Goal: Task Accomplishment & Management: Use online tool/utility

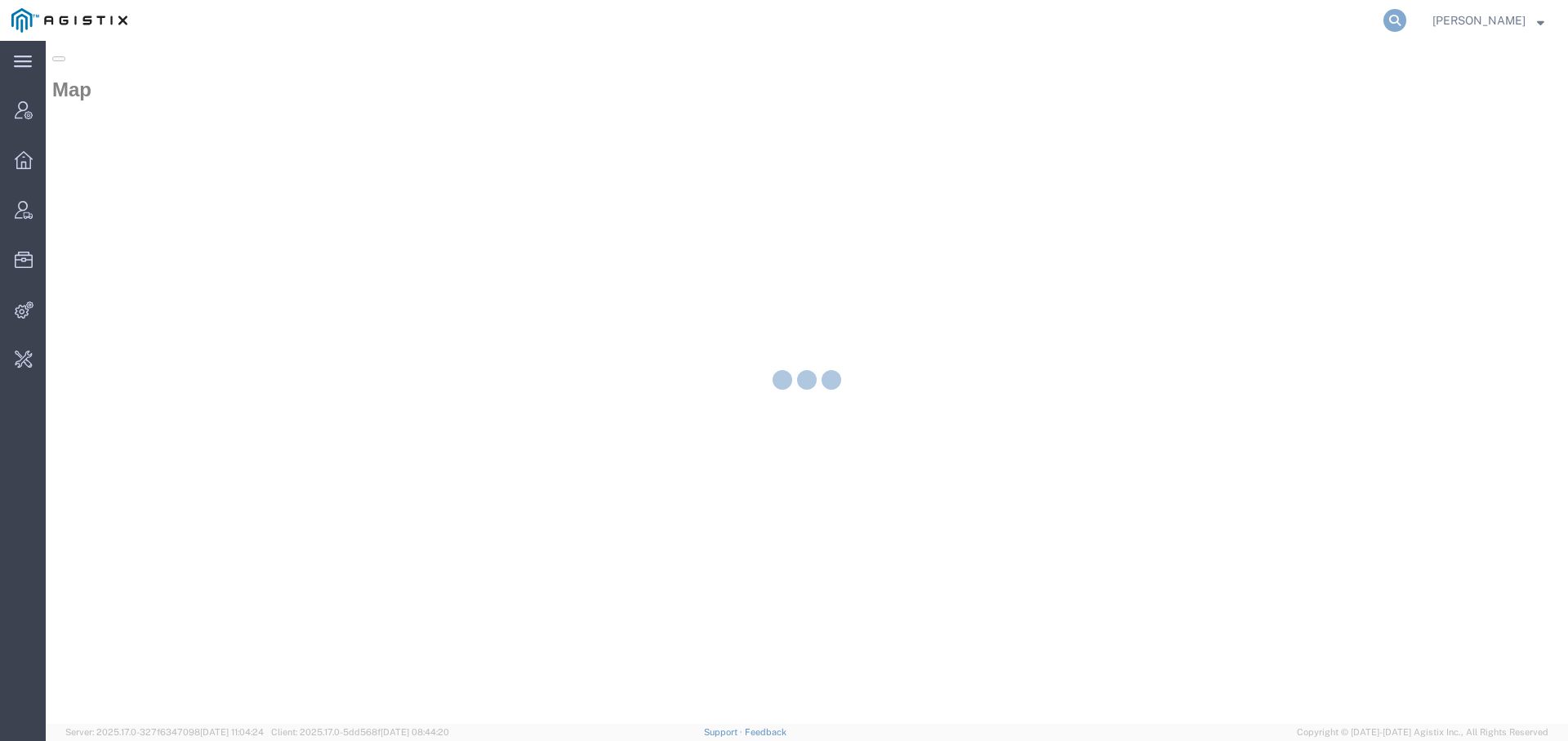
click at [1392, 17] on icon at bounding box center [1395, 20] width 23 height 23
paste input "56484571"
type input "56484571"
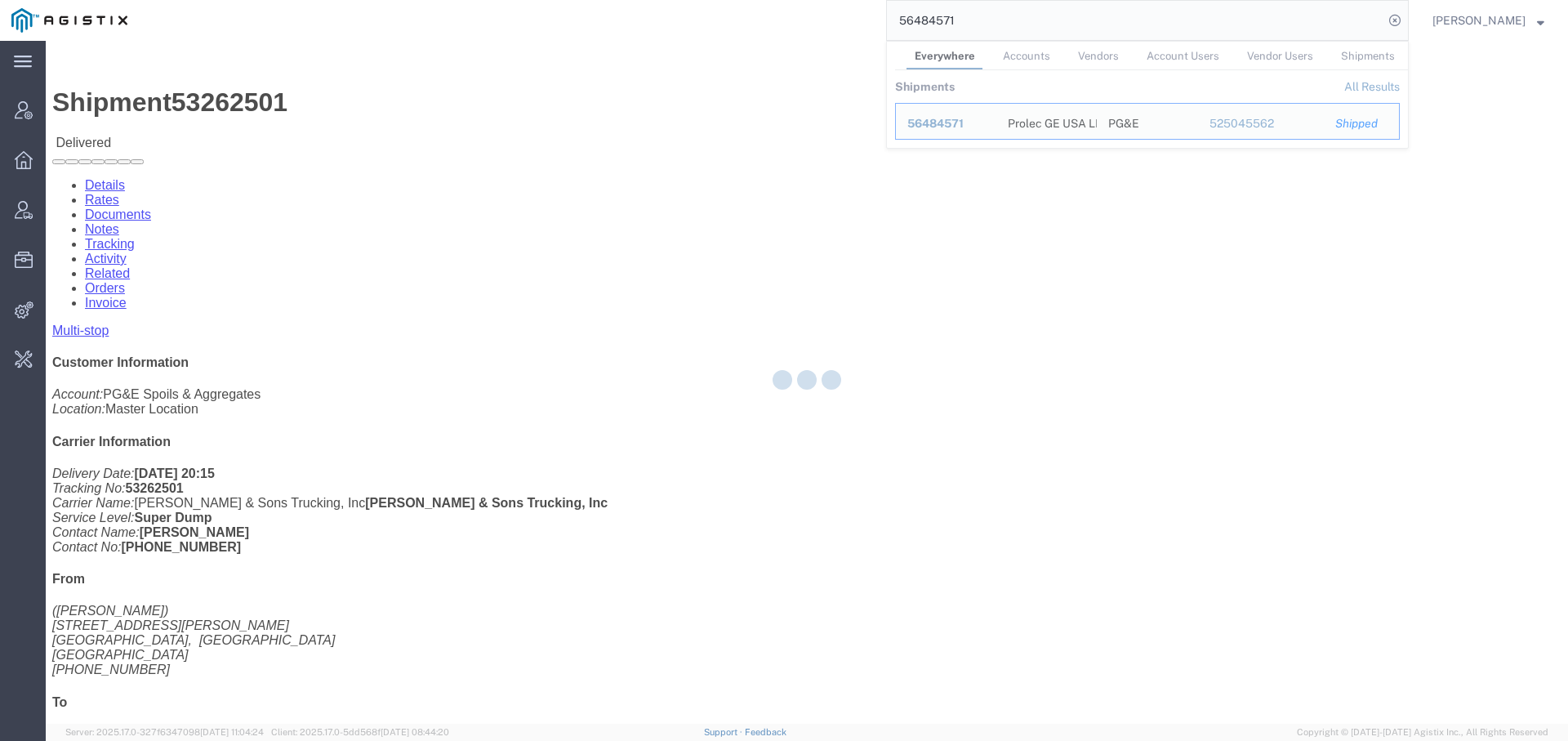
click at [573, 313] on div at bounding box center [807, 382] width 1522 height 683
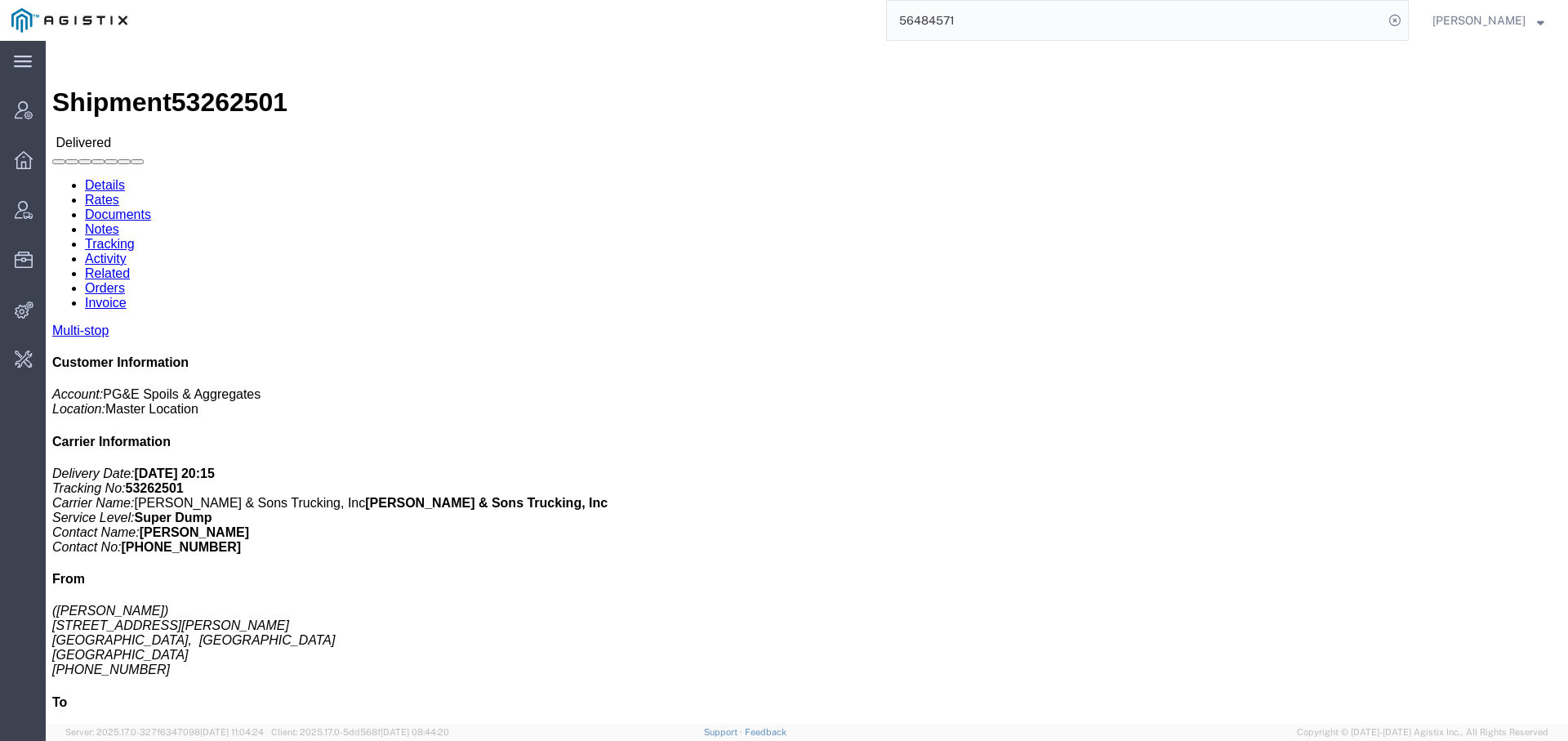
click at [994, 19] on input "56484571" at bounding box center [1135, 20] width 497 height 39
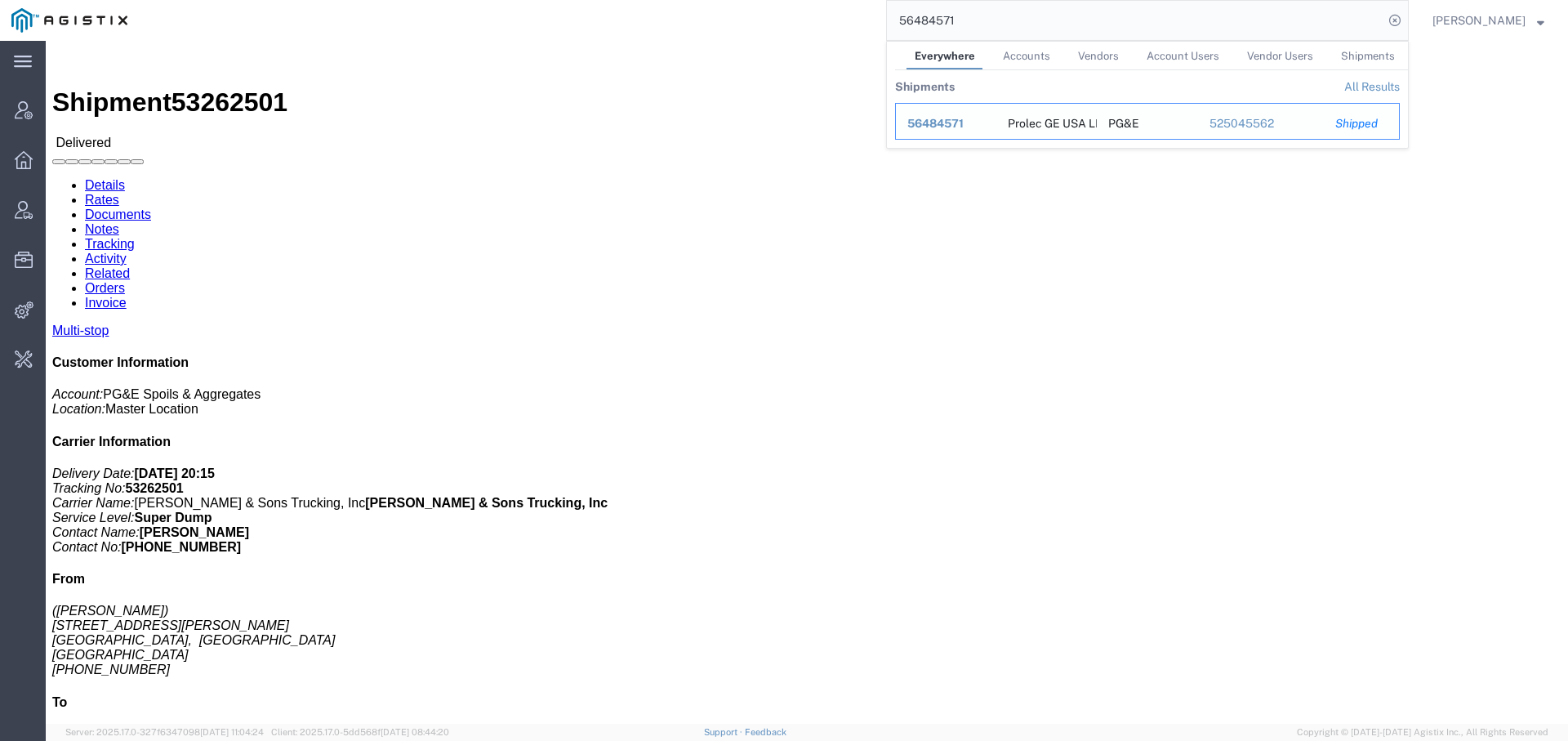
click at [926, 125] on span "56484571" at bounding box center [935, 124] width 56 height 13
click at [979, 21] on input "56484571" at bounding box center [1135, 20] width 497 height 39
click at [920, 122] on span "56484571" at bounding box center [935, 124] width 56 height 13
click at [993, 16] on input "56484571" at bounding box center [1135, 20] width 497 height 39
drag, startPoint x: 980, startPoint y: 30, endPoint x: 826, endPoint y: -10, distance: 159.1
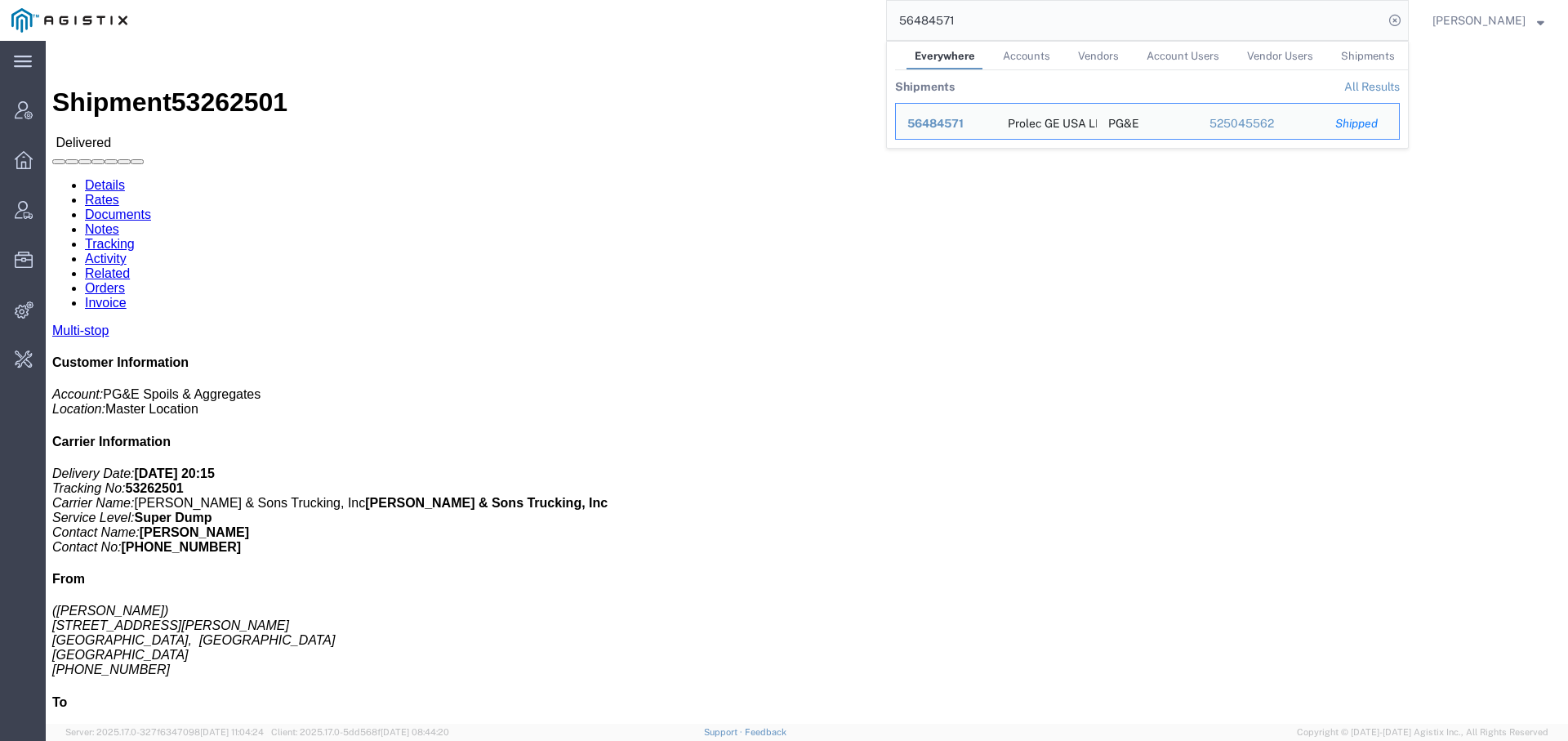
click at [826, 0] on html "main_menu Created with Sketch. Collapse Menu Account Manager Overview Vendor Ma…" at bounding box center [784, 370] width 1568 height 741
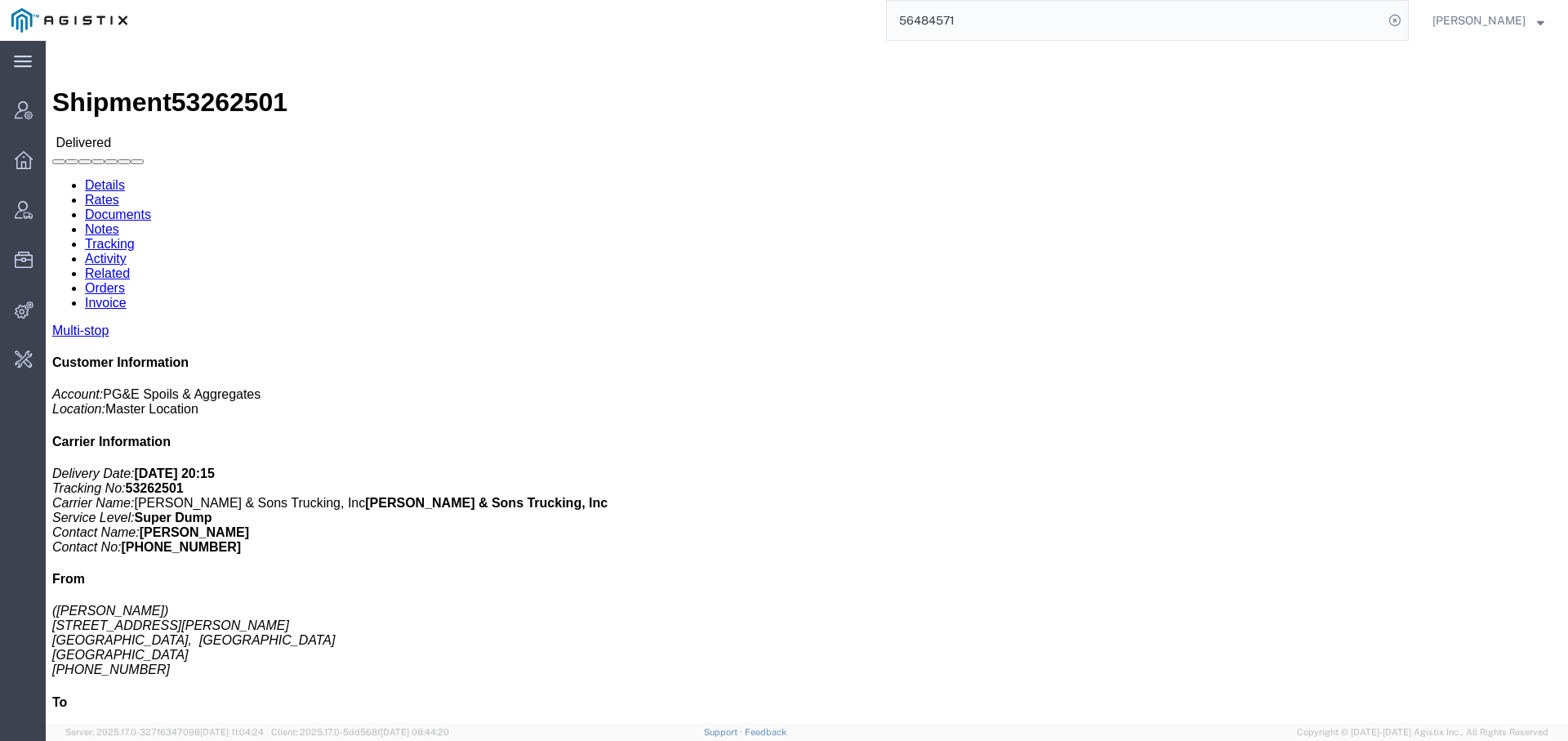
click at [964, 21] on input "56484571" at bounding box center [1135, 20] width 497 height 39
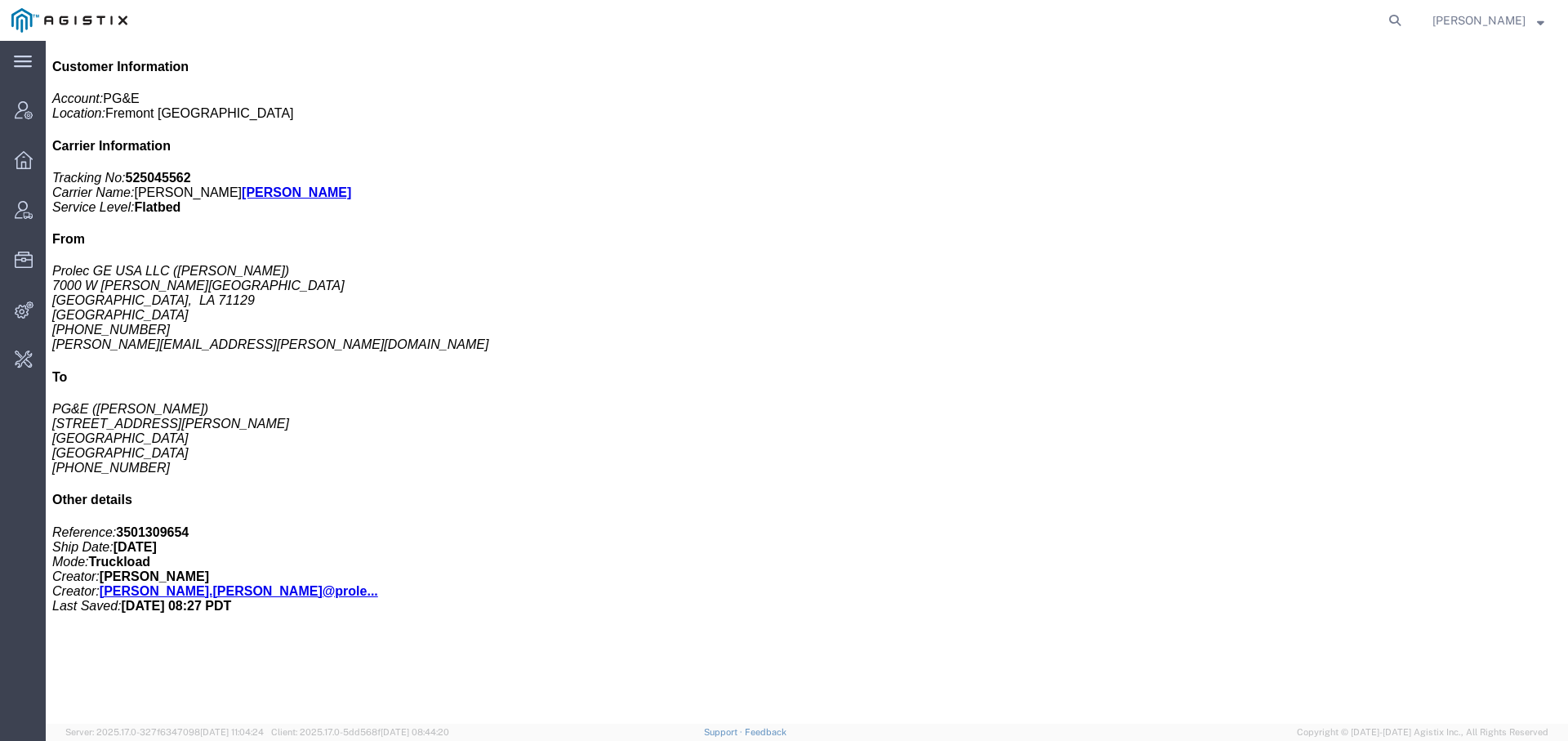
scroll to position [269, 0]
click link "Tracking"
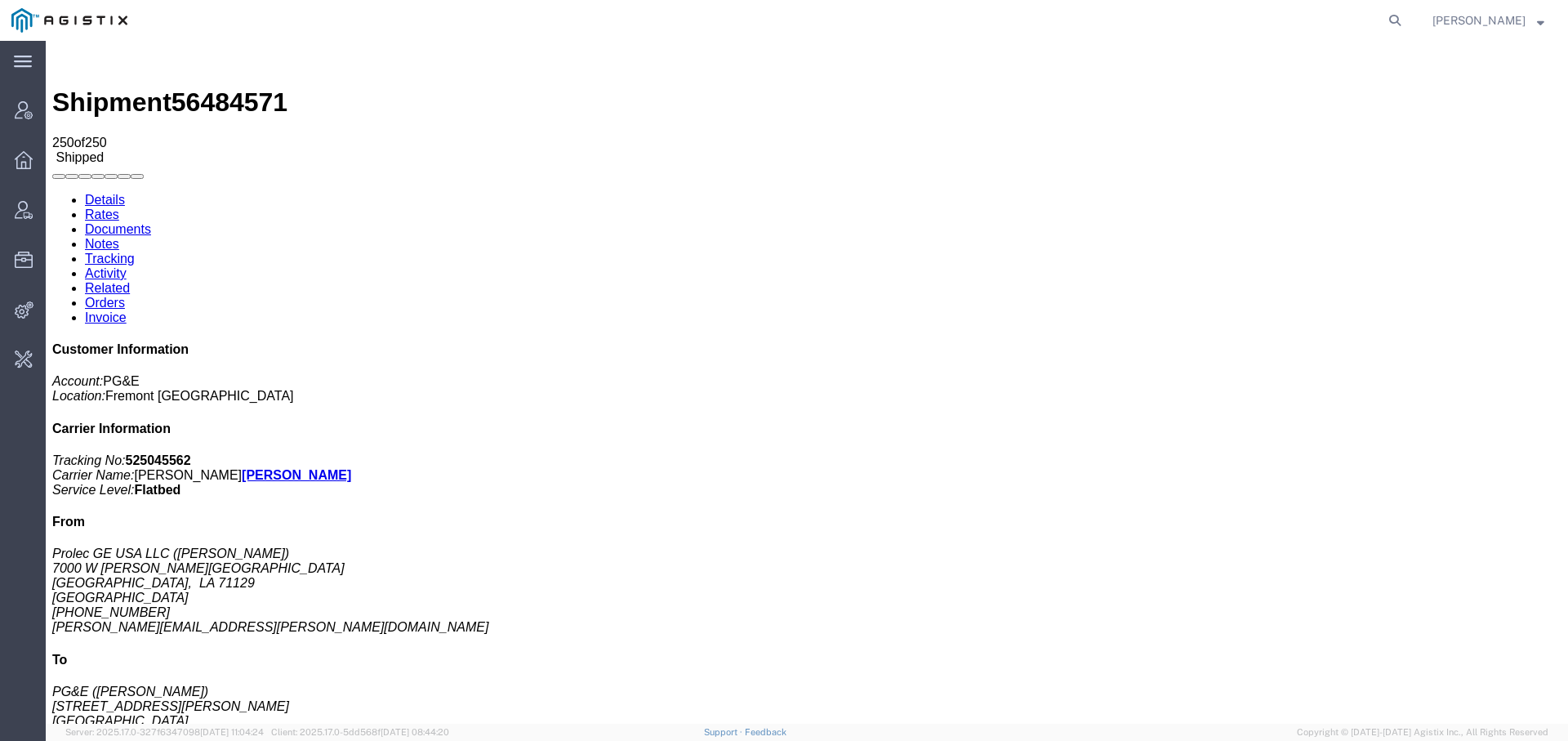
click at [191, 454] on b "525045562" at bounding box center [159, 460] width 65 height 14
copy b "525045562"
click at [1384, 15] on icon at bounding box center [1395, 20] width 23 height 23
type input "beemac"
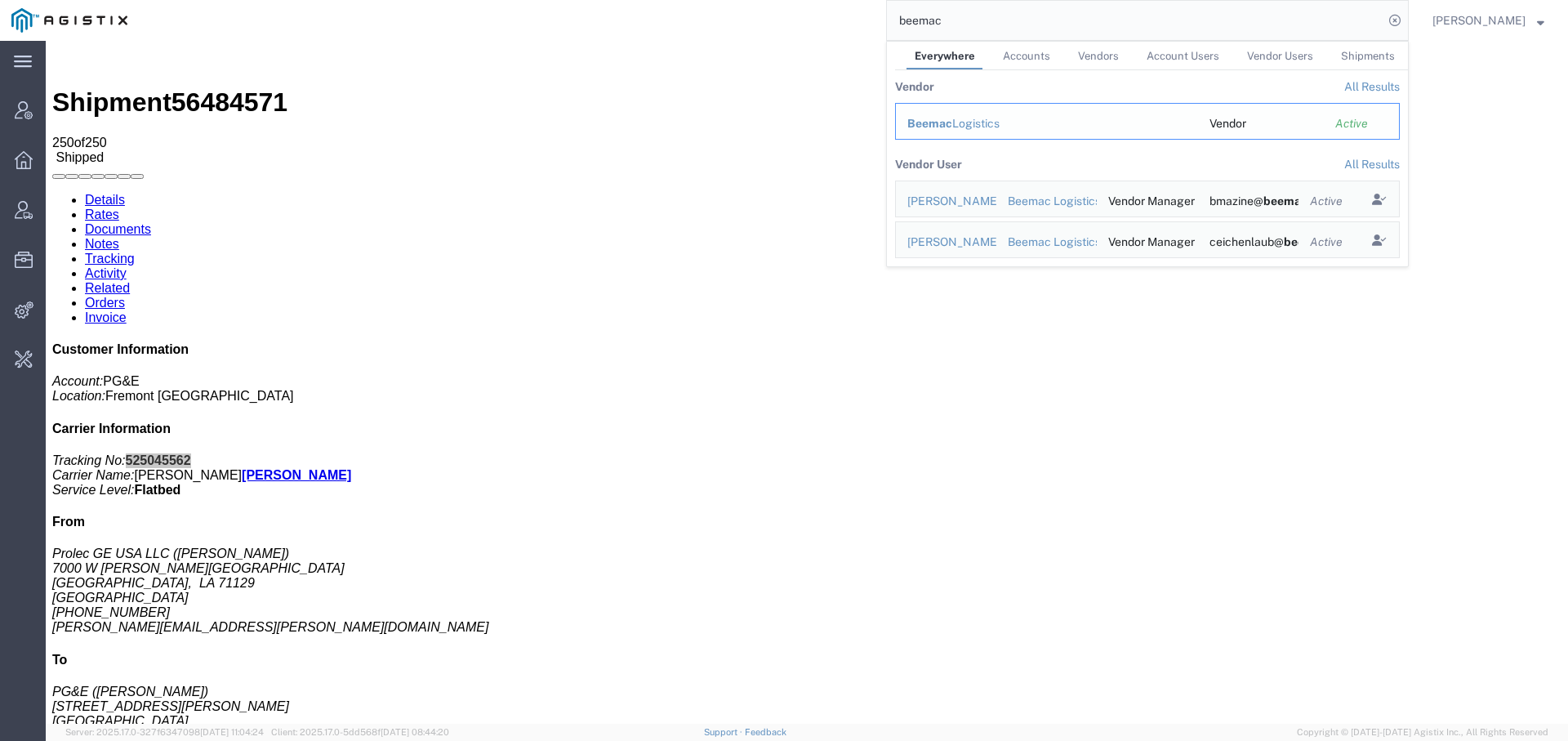
click at [984, 119] on div "Beemac Logistics" at bounding box center [1047, 124] width 279 height 17
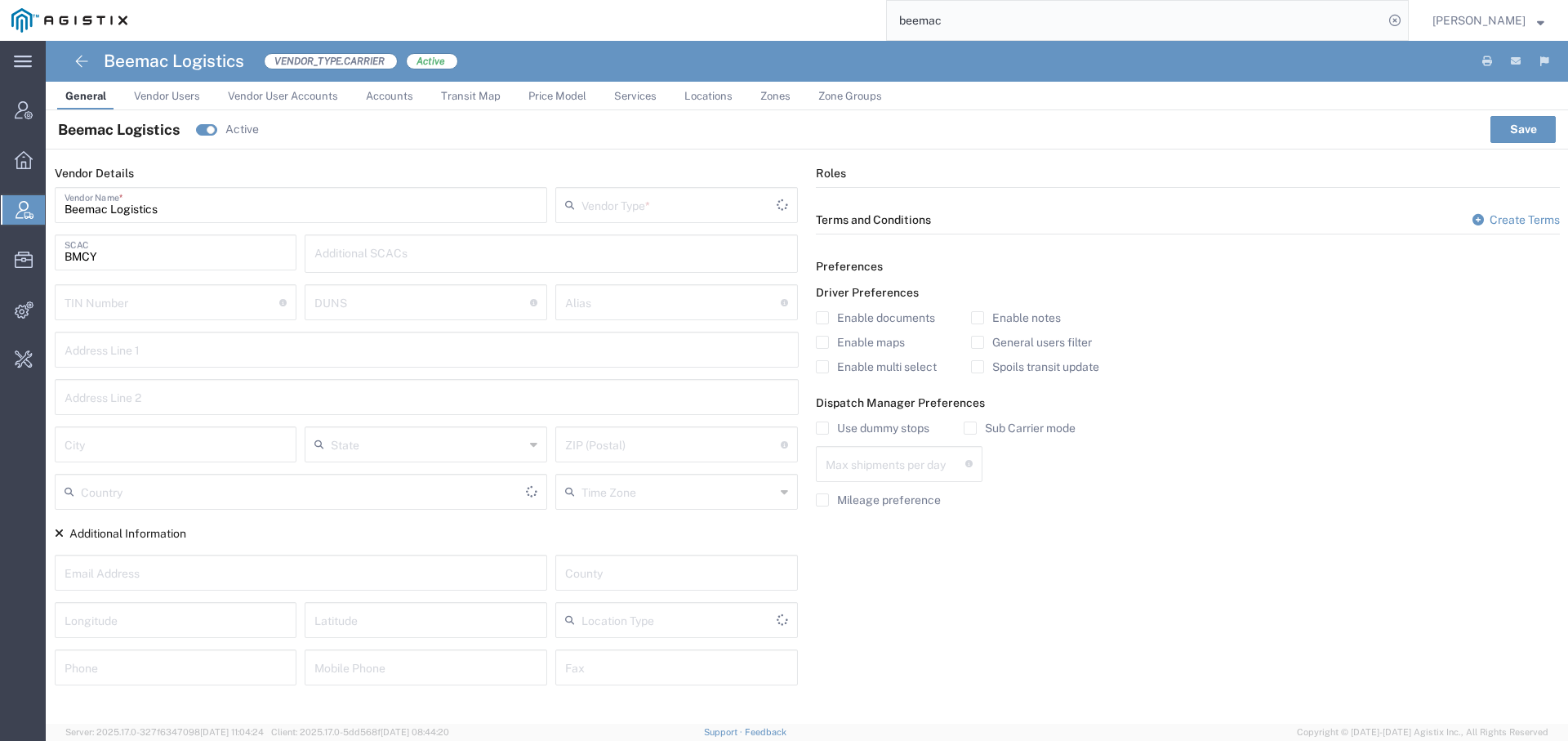
type input "Carrier"
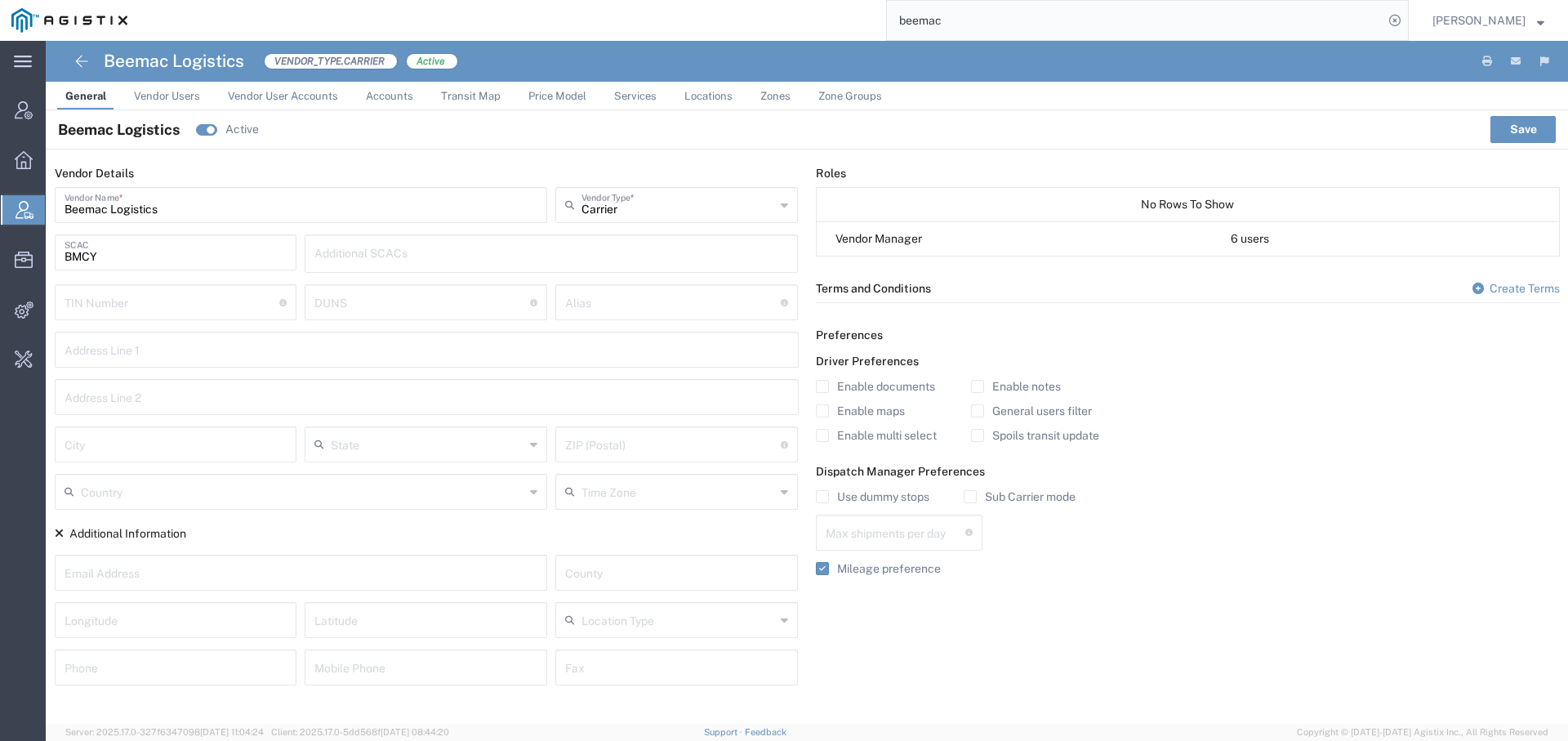
click at [181, 90] on span "Vendor Users" at bounding box center [167, 96] width 66 height 12
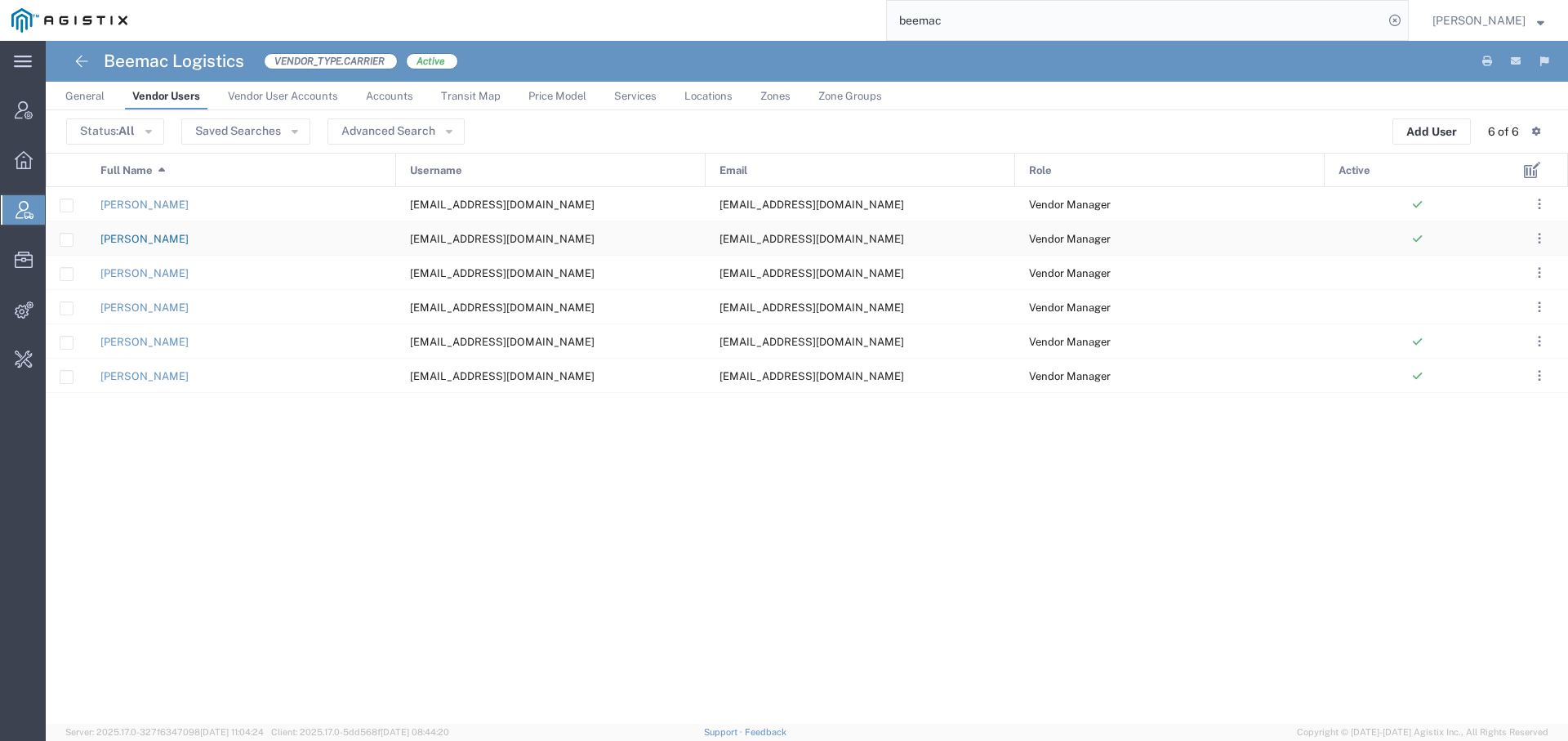
click at [147, 233] on link "Carl Eichenlaub" at bounding box center [145, 238] width 88 height 12
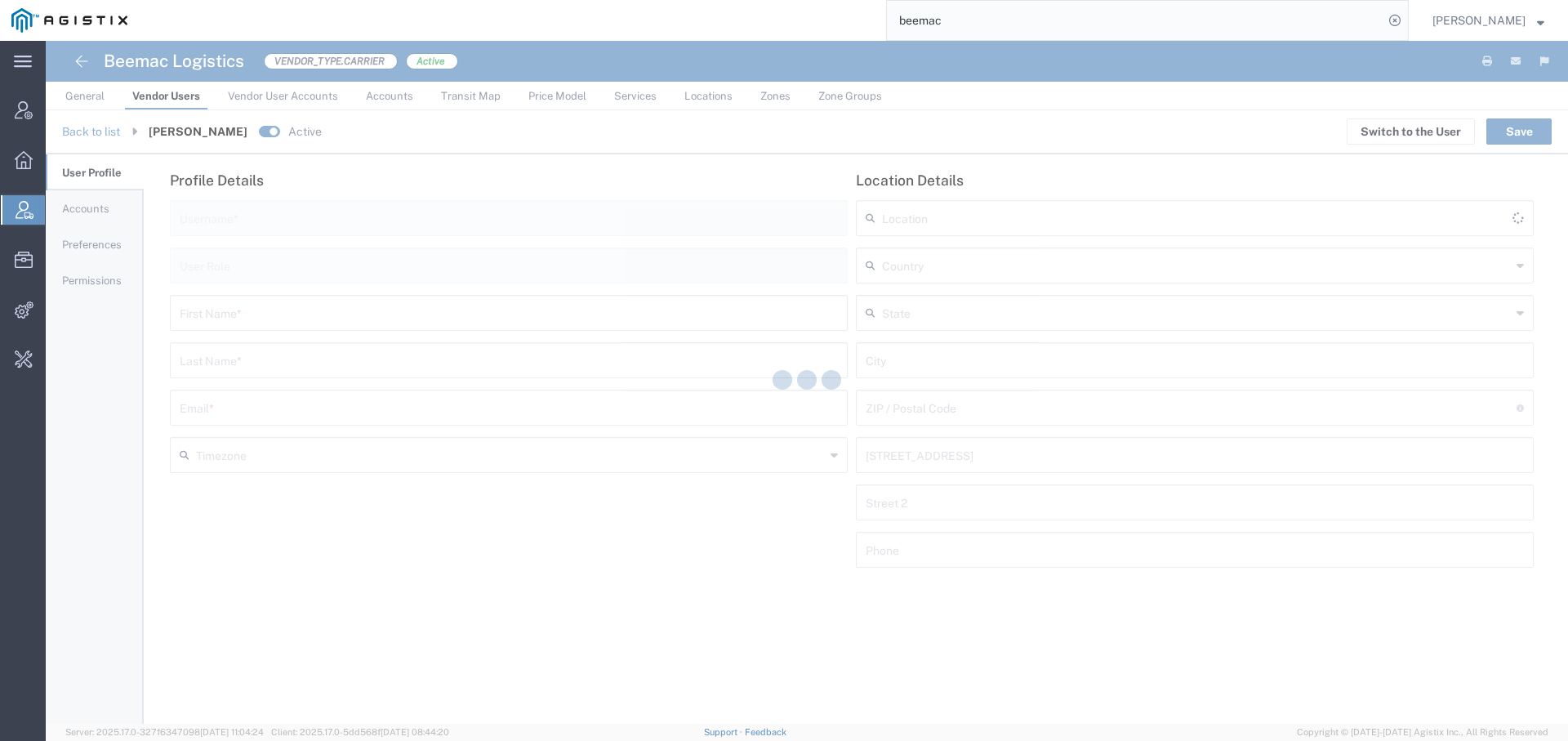
type input "ceichenlaub@beemaclogistics.com"
type input "Vendor Manager"
type input "Carl"
type input "Eichenlaub"
type input "ceichenlaub@beemaclogistics.com"
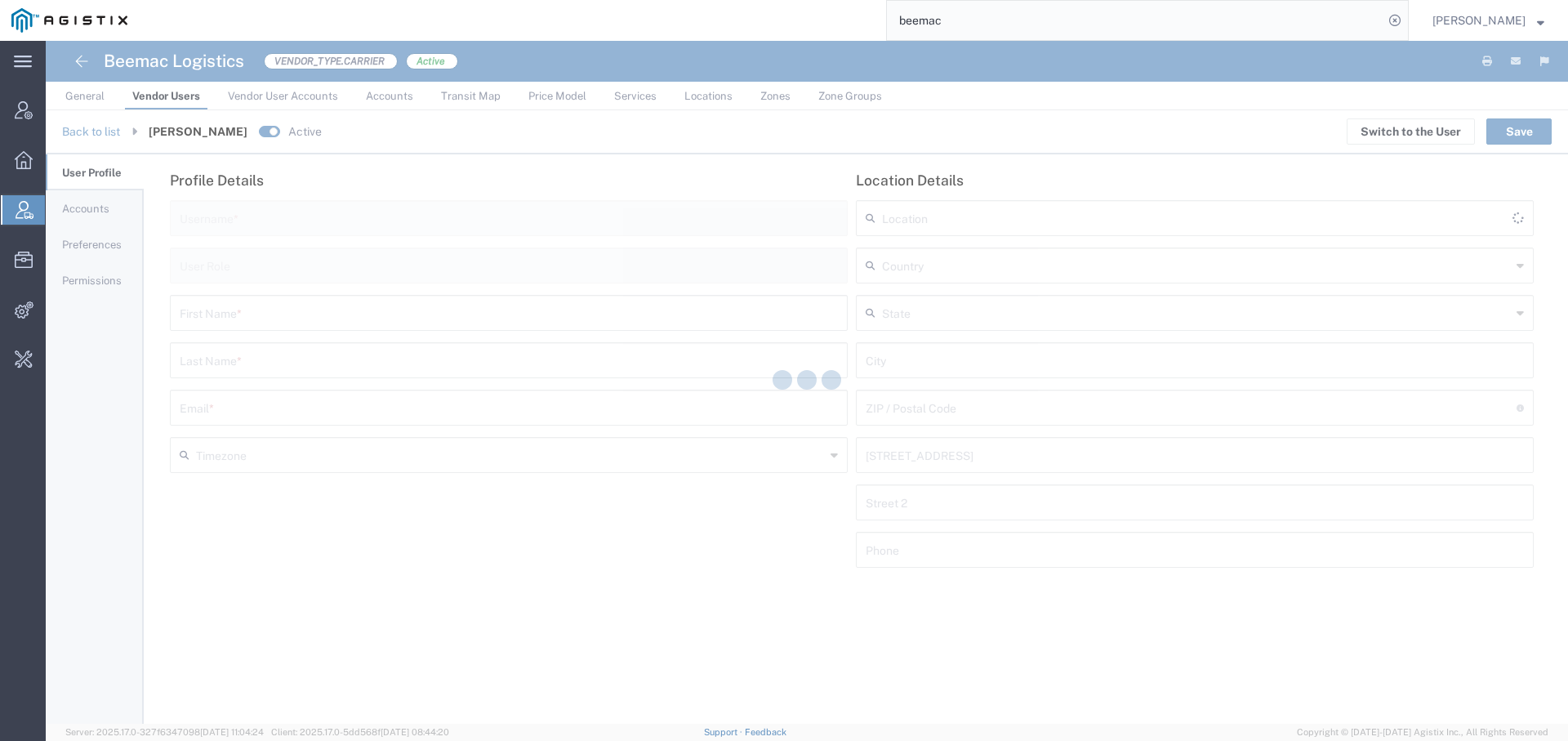
type input "[GEOGRAPHIC_DATA]"
type input "Ambridge"
type input "15003"
type input "2747 Legionville Road"
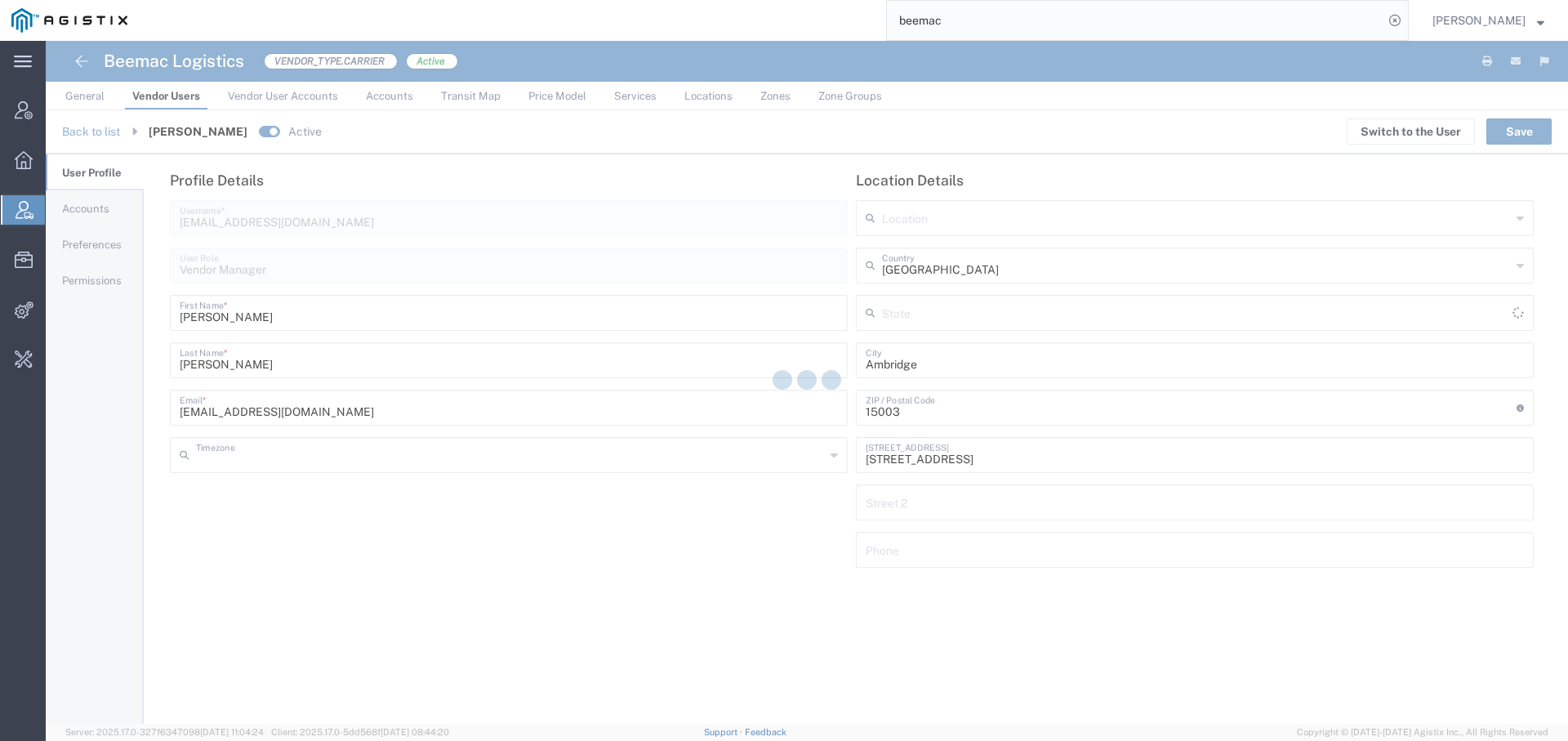
type input "America/Los-Angeles"
type input "[US_STATE]"
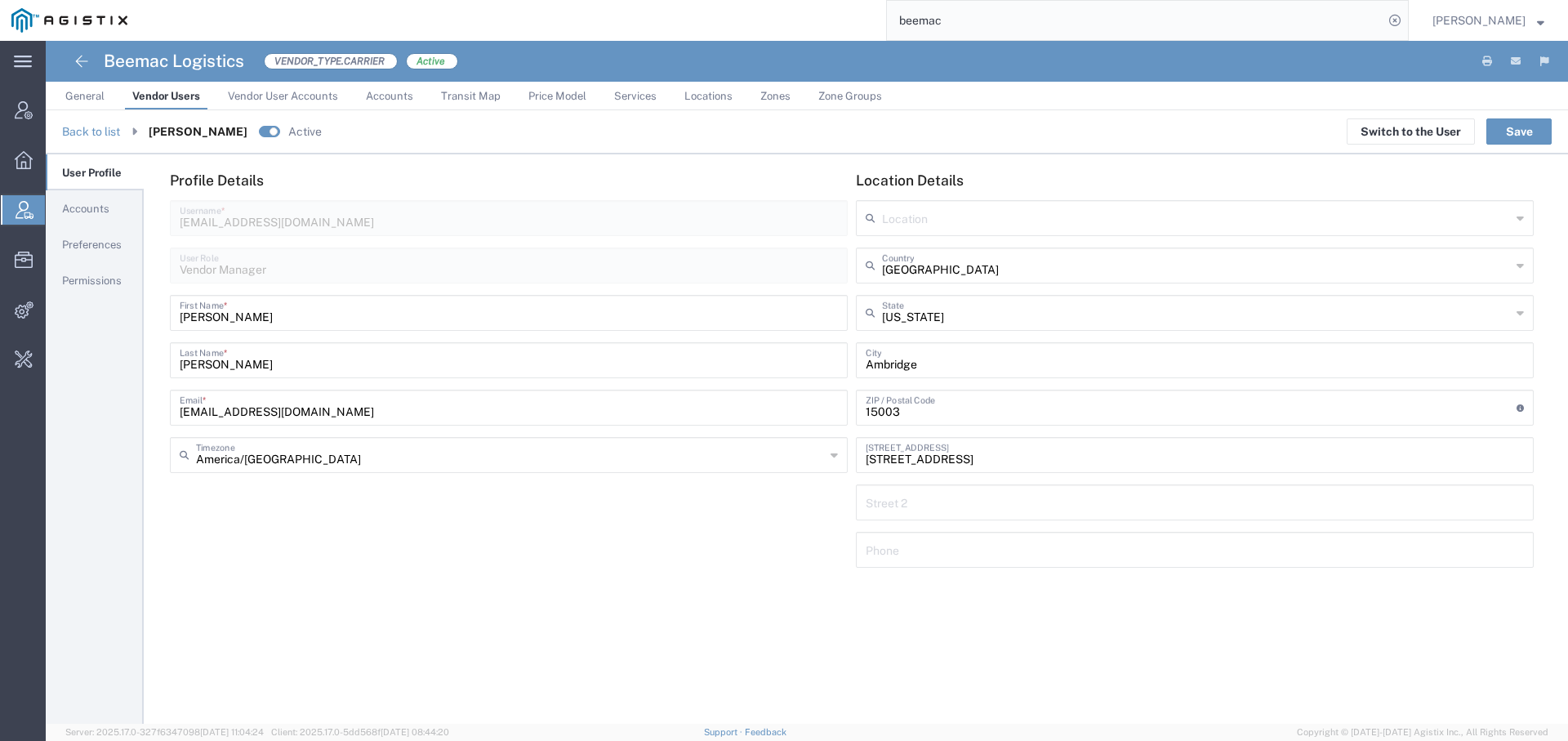
click at [92, 250] on link "Preferences" at bounding box center [95, 244] width 98 height 34
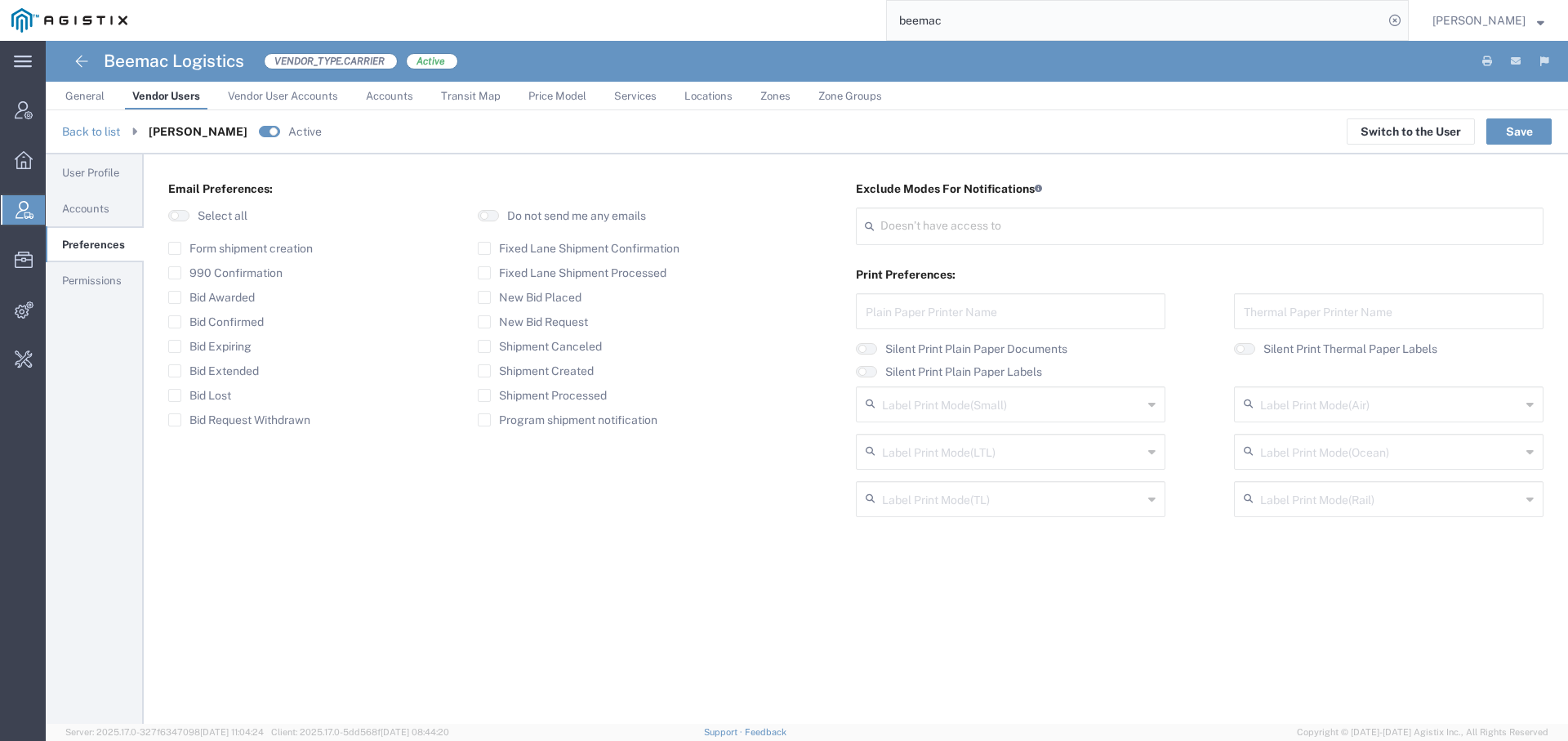
type input "Select"
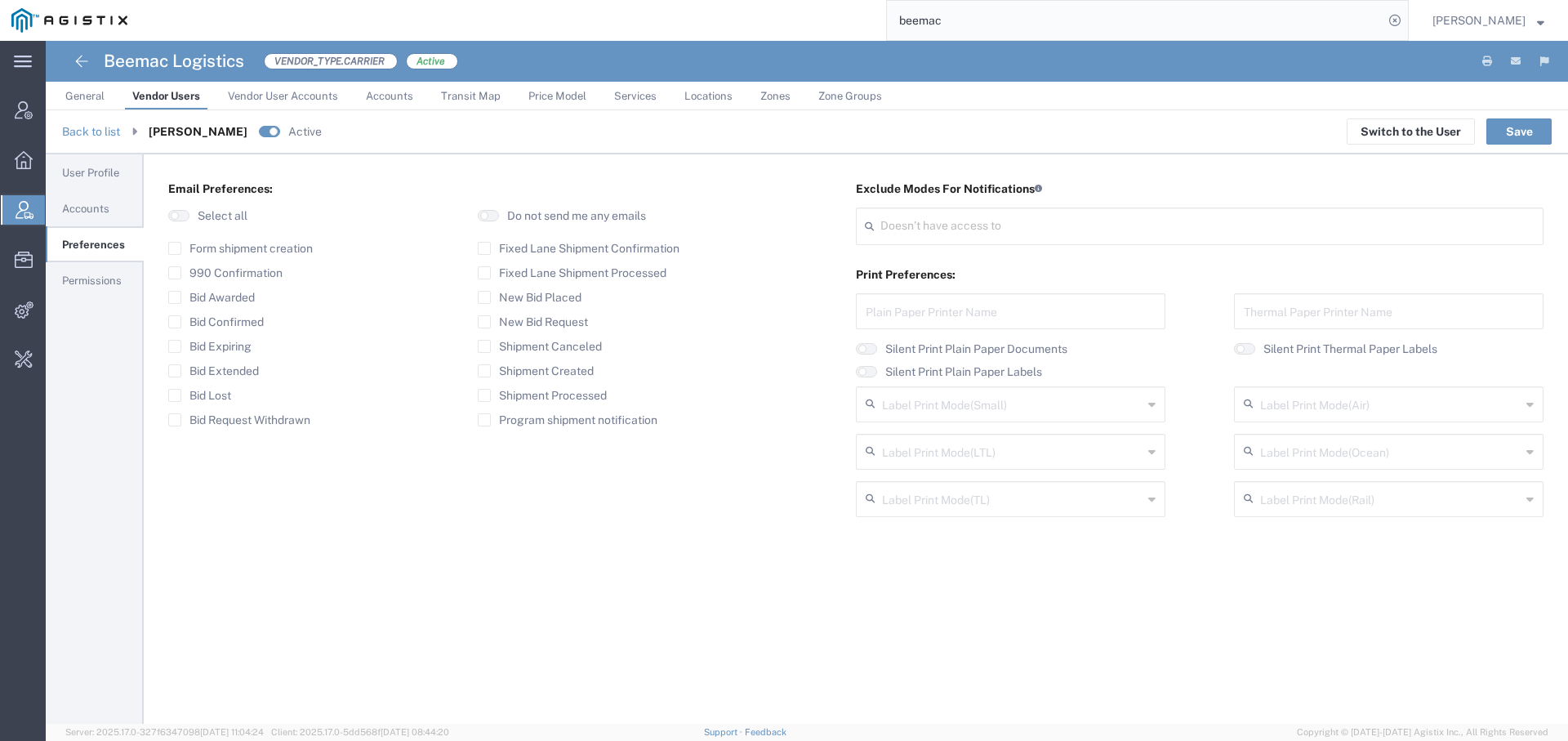
type input "Select"
click at [92, 90] on span "General" at bounding box center [85, 96] width 39 height 12
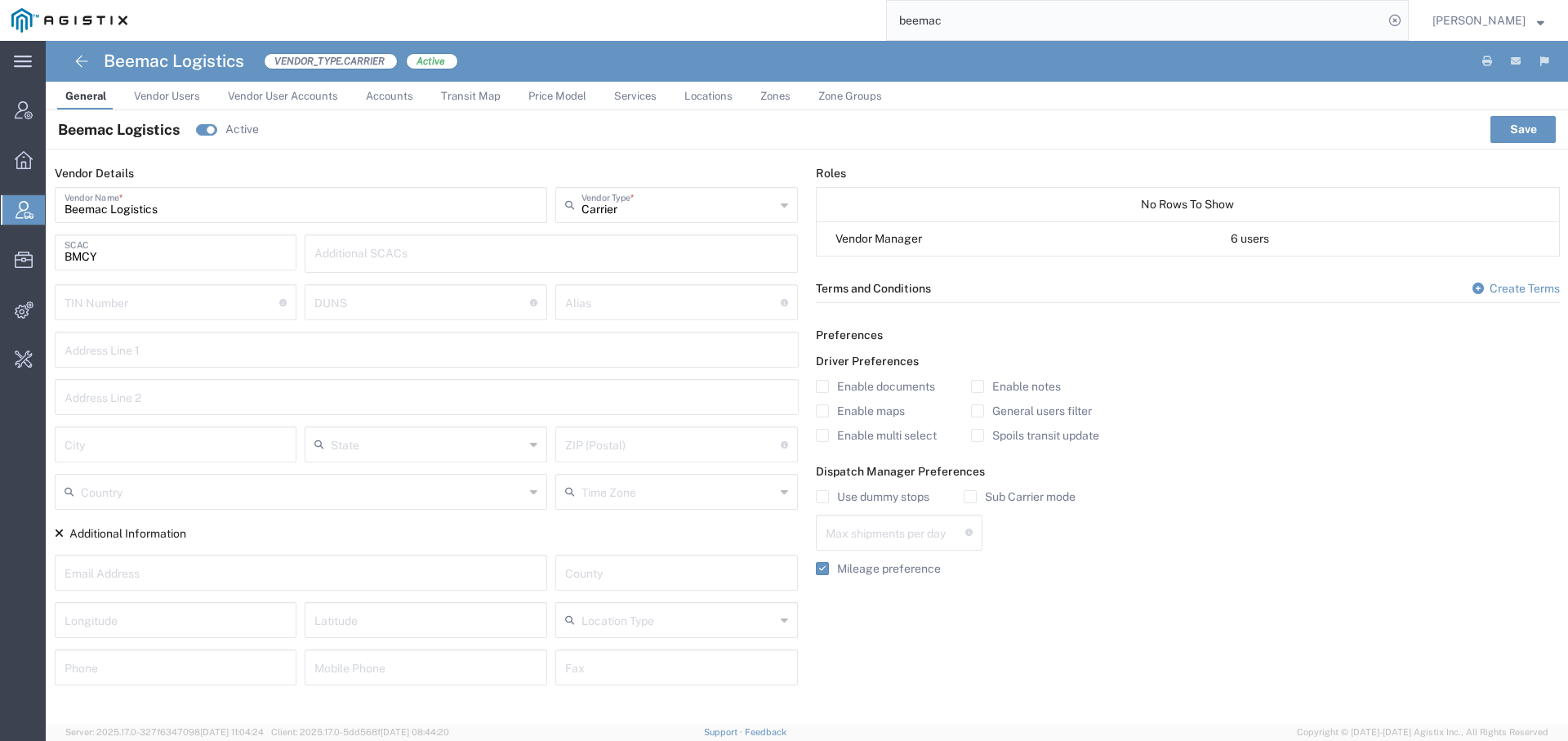
click at [182, 90] on span "Vendor Users" at bounding box center [167, 96] width 66 height 12
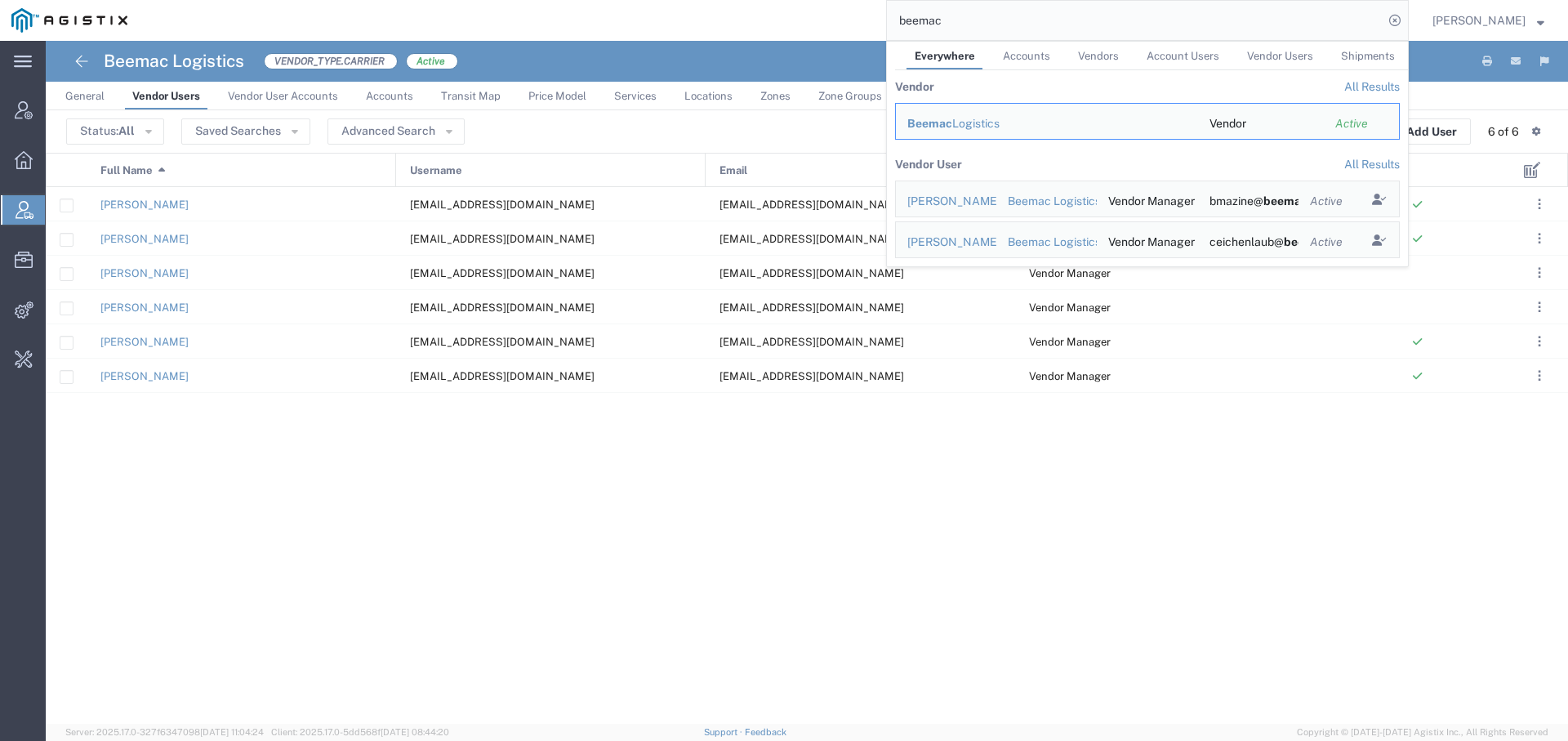
click at [913, 20] on input "beemac" at bounding box center [1135, 20] width 497 height 39
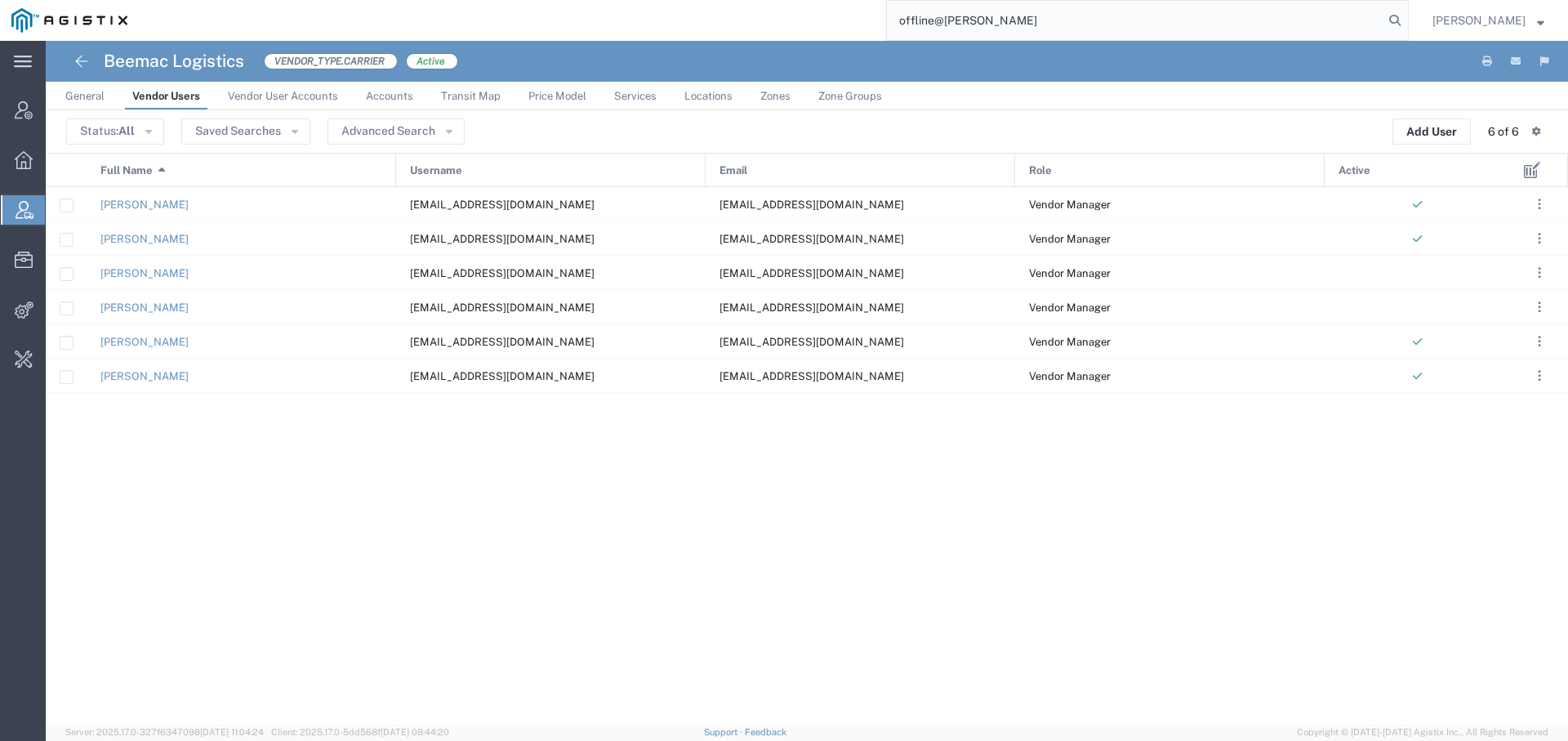
type input "offline@abbott"
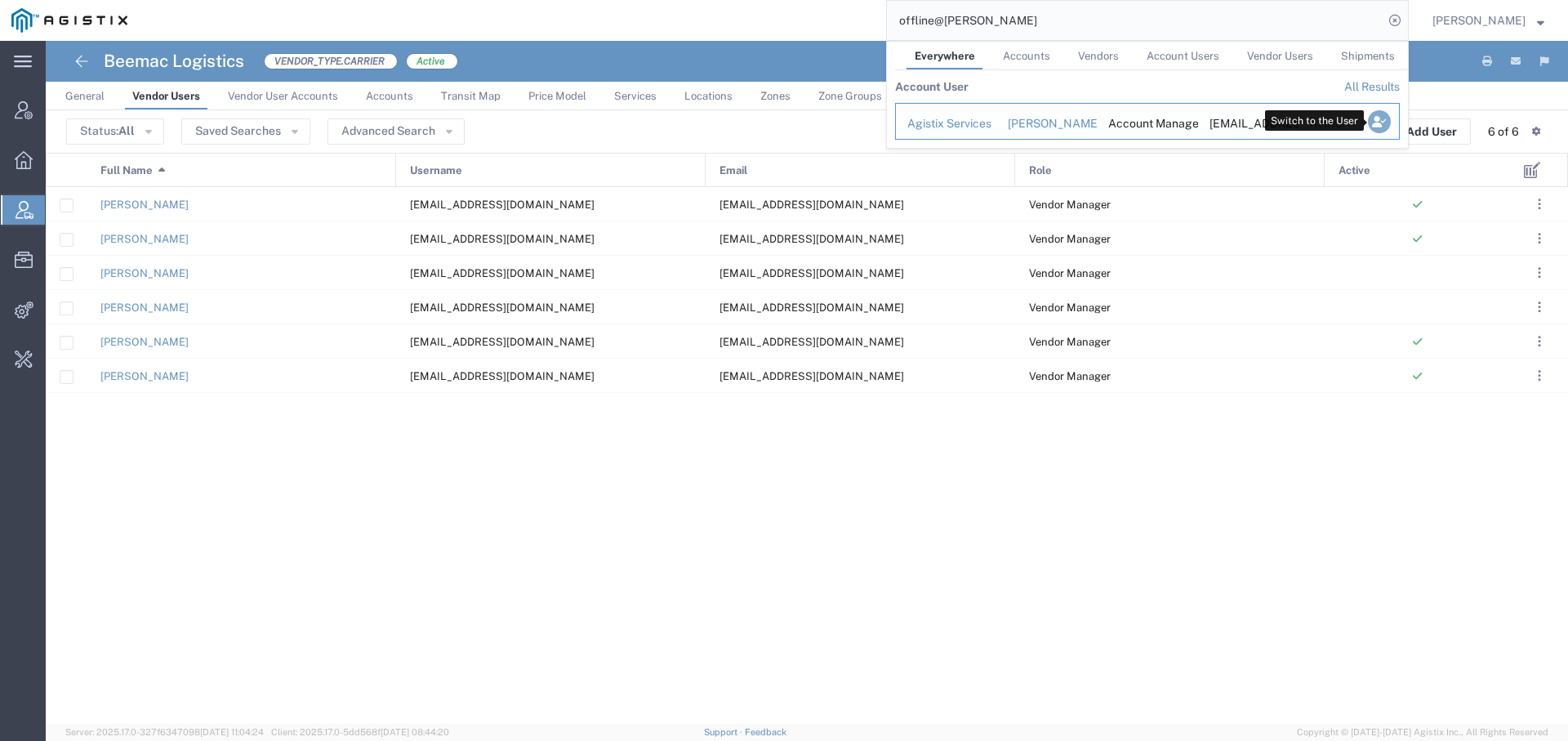
click at [1380, 120] on icon "Search Results" at bounding box center [1380, 122] width 23 height 23
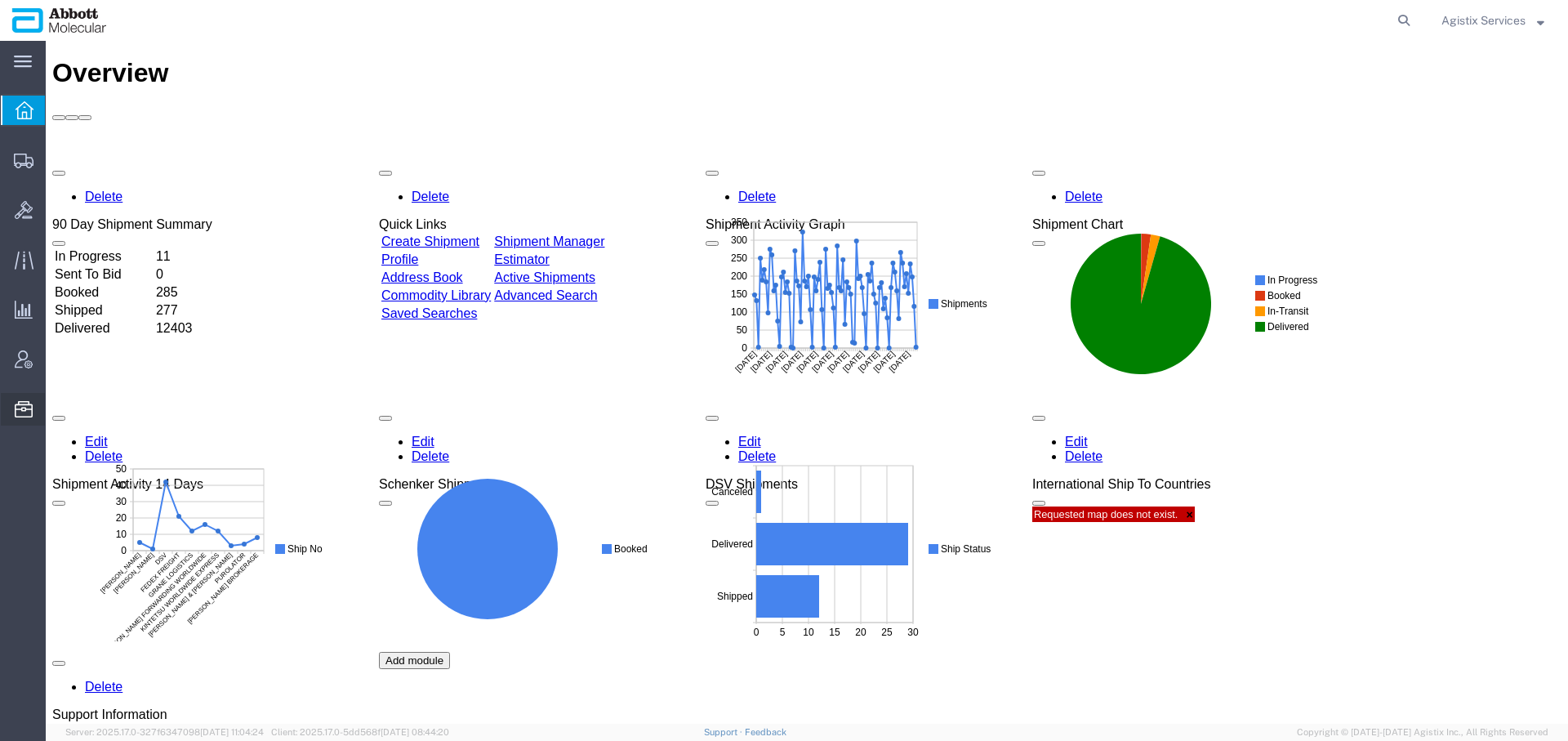
click at [0, 0] on span "Commodity Library" at bounding box center [0, 0] width 0 height 0
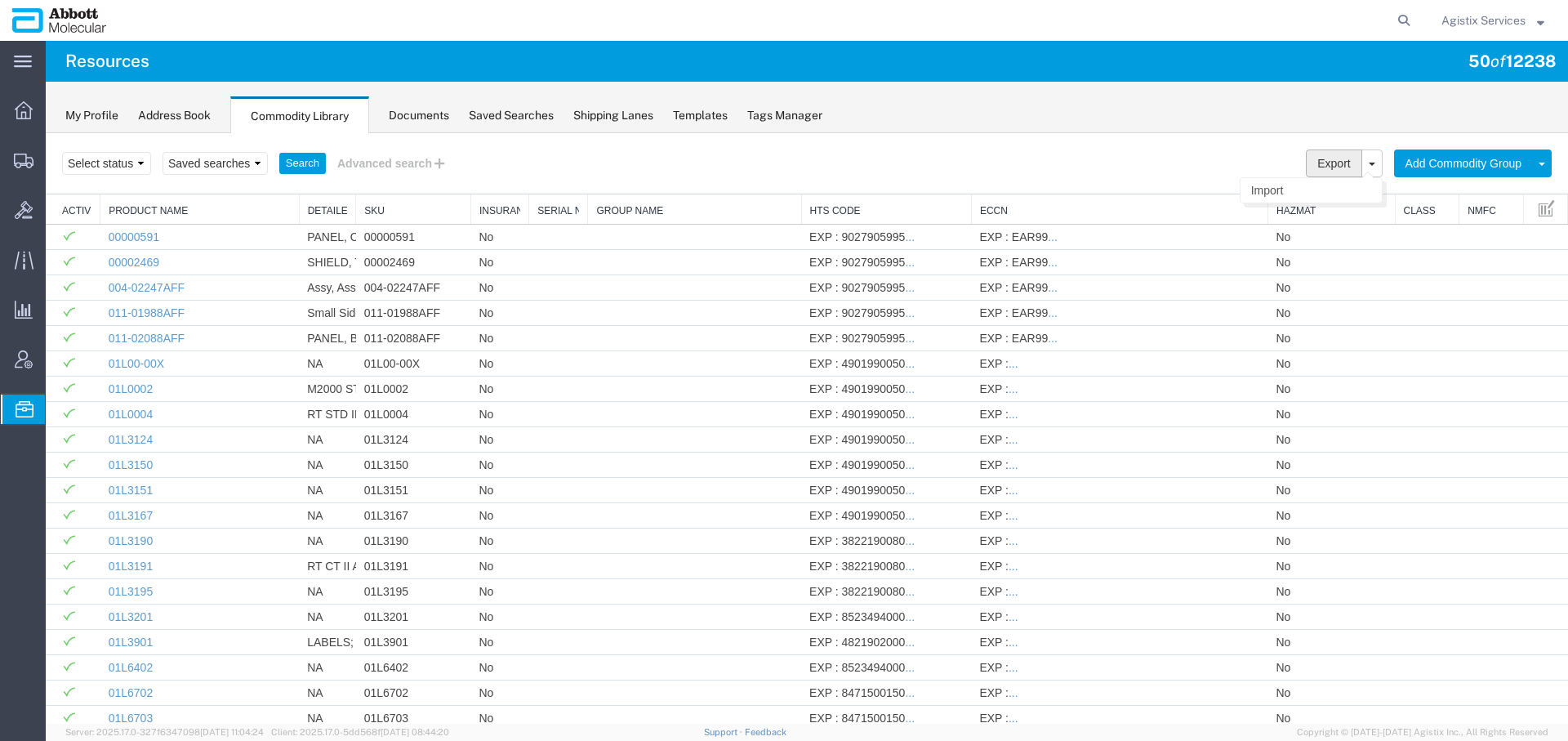
click at [1329, 160] on button "Export" at bounding box center [1334, 164] width 56 height 28
click at [435, 163] on icon at bounding box center [439, 163] width 16 height 17
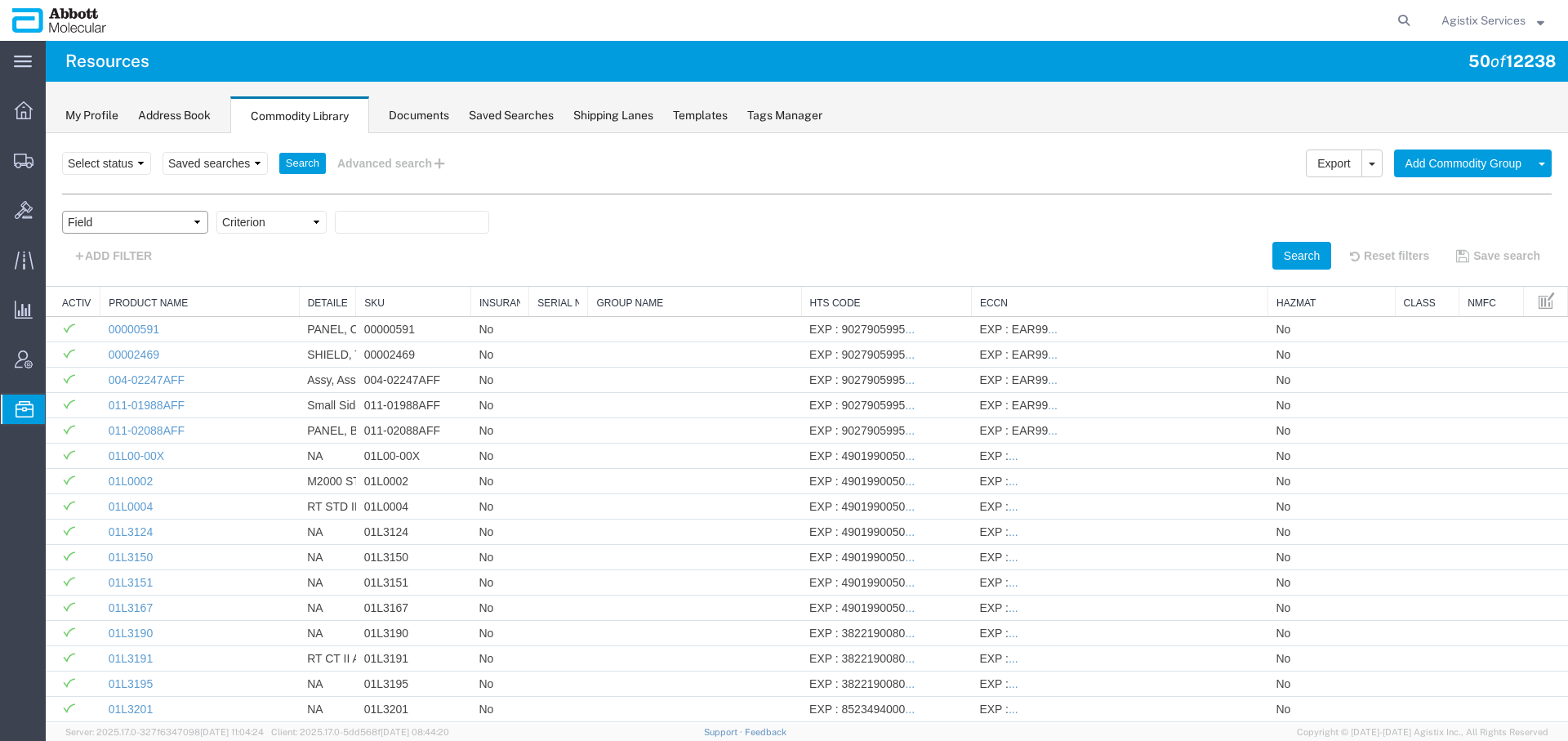
click at [147, 211] on select "Field Class Commodity Category Commodity Group Commodity Quantity Commodity Val…" at bounding box center [135, 222] width 146 height 23
select select "productName"
click at [62, 210] on select "Field Class Commodity Category Commodity Group Commodity Quantity Commodity Val…" at bounding box center [135, 222] width 146 height 23
click at [282, 225] on select "Criterion contains does not contain is is blank is not blank starts with" at bounding box center [271, 222] width 110 height 23
select select "is"
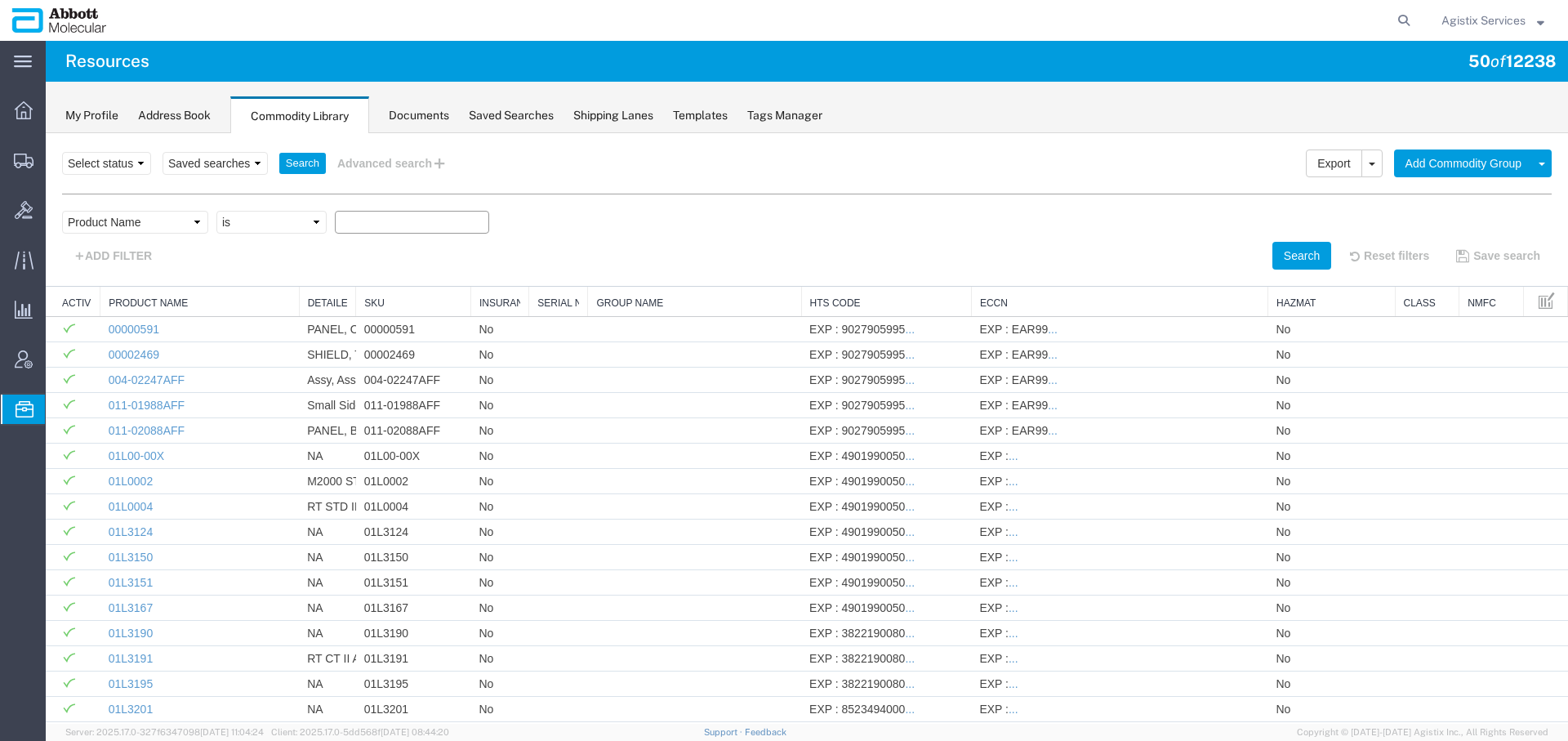
click at [216, 210] on select "Criterion contains does not contain is is blank is not blank starts with" at bounding box center [271, 222] width 110 height 23
paste input "01N3105"
type input "01N3105"
click at [1283, 245] on button "Search" at bounding box center [1302, 255] width 59 height 28
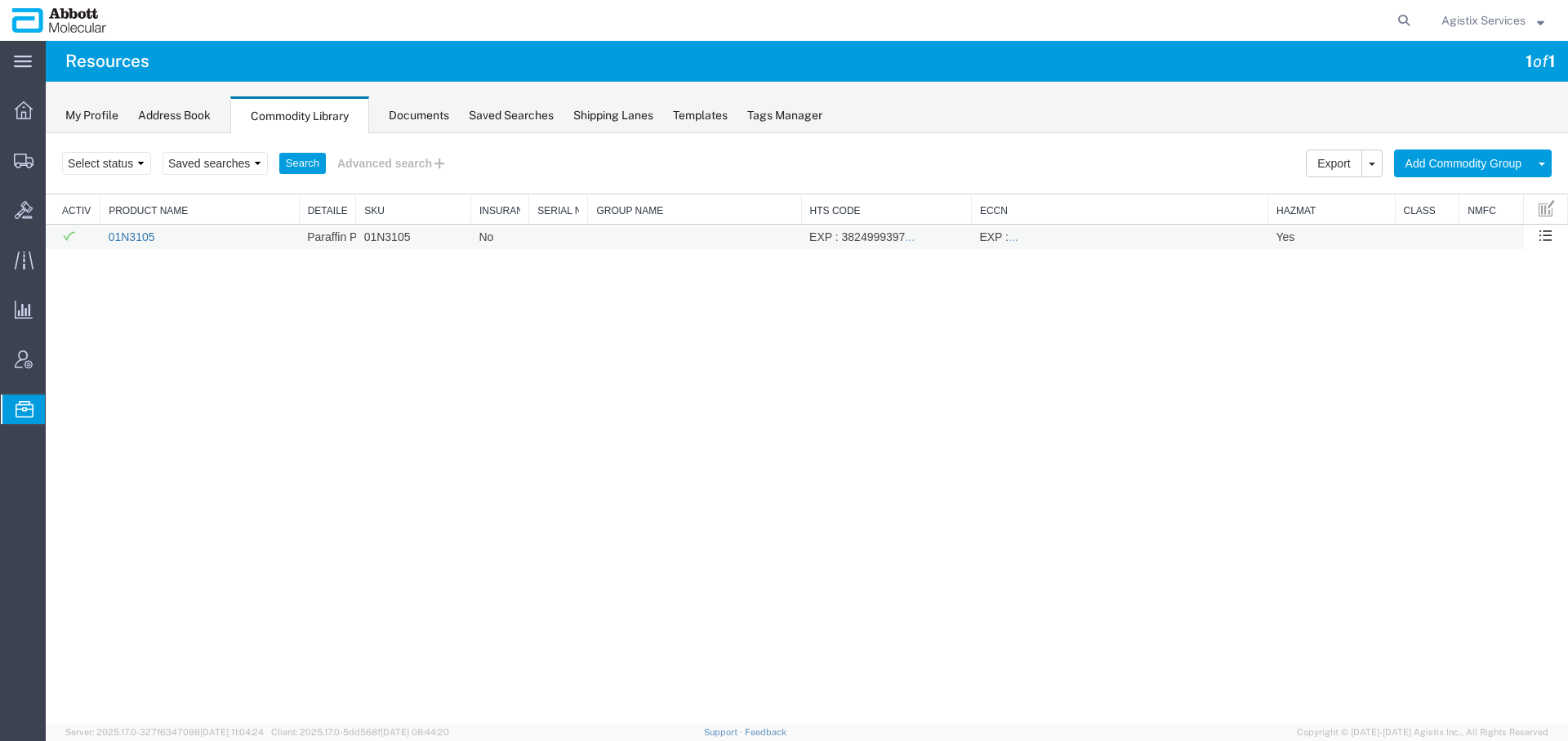
click at [125, 237] on link "01N3105" at bounding box center [132, 237] width 47 height 13
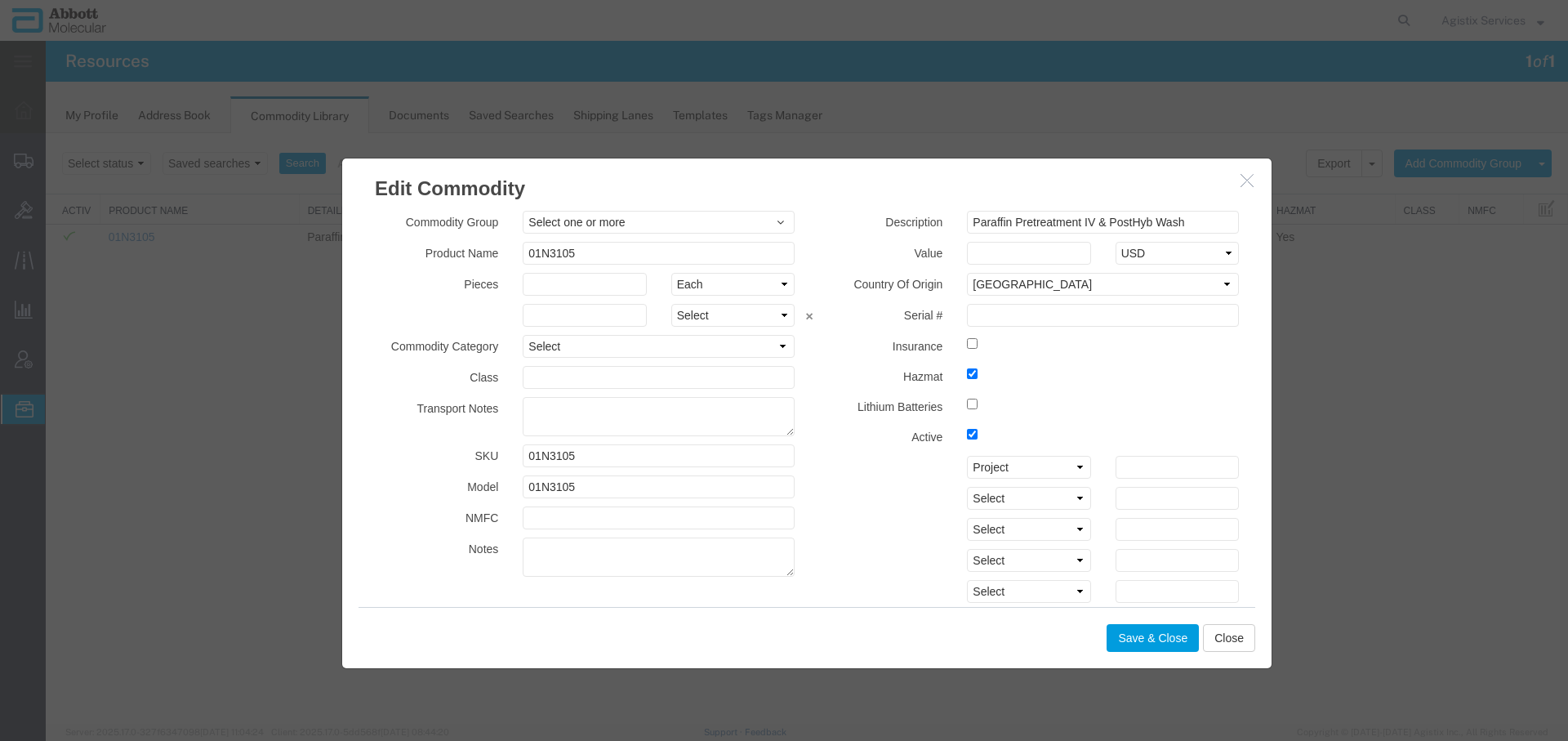
click at [1237, 177] on h3 "Edit Commodity" at bounding box center [807, 181] width 930 height 44
click at [1245, 182] on icon "button" at bounding box center [1247, 180] width 13 height 14
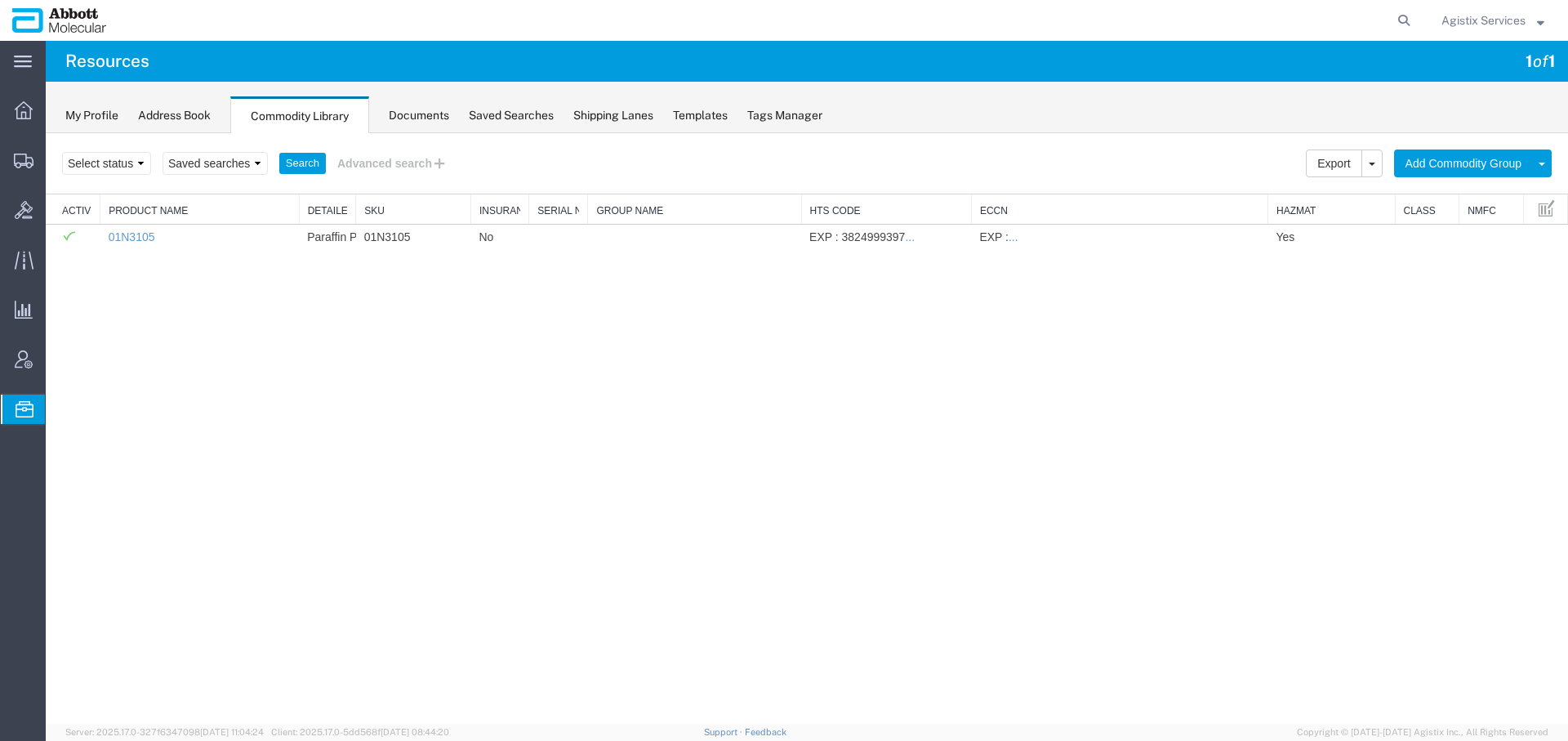
click at [471, 365] on div "Search Export Import Add Commodity Group Add Commodity Select status Active All…" at bounding box center [807, 429] width 1522 height 592
